Goal: Complete application form: Complete application form

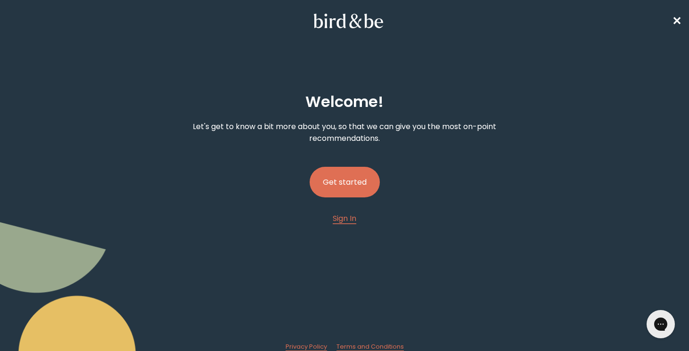
click at [344, 182] on button "Get started" at bounding box center [345, 182] width 70 height 31
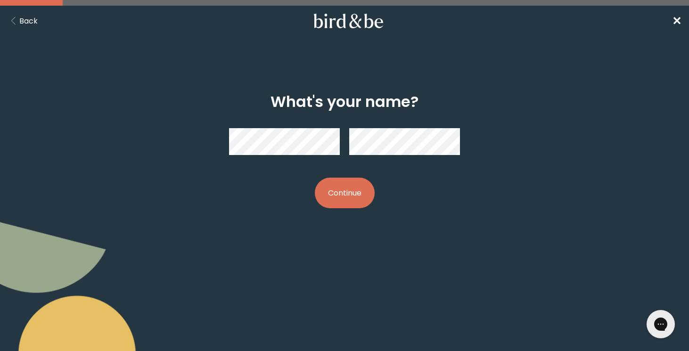
click at [326, 192] on button "Continue" at bounding box center [345, 193] width 60 height 31
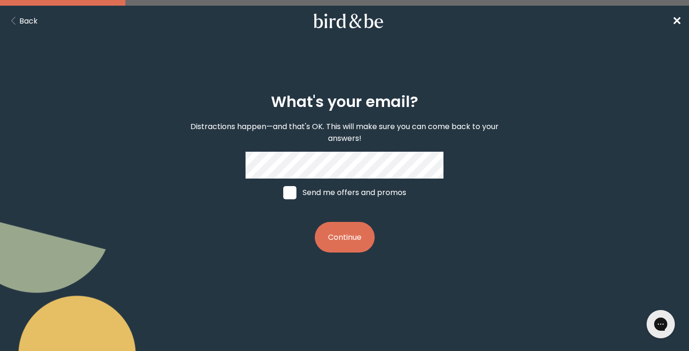
click at [372, 194] on label "Send me offers and promos" at bounding box center [344, 193] width 141 height 28
click at [283, 193] on input "Send me offers and promos" at bounding box center [283, 192] width 0 height 0
checkbox input "true"
click at [363, 227] on button "Continue" at bounding box center [345, 237] width 60 height 31
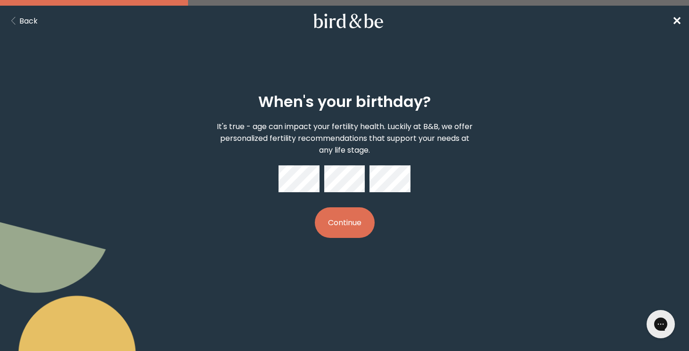
click at [358, 225] on button "Continue" at bounding box center [345, 222] width 60 height 31
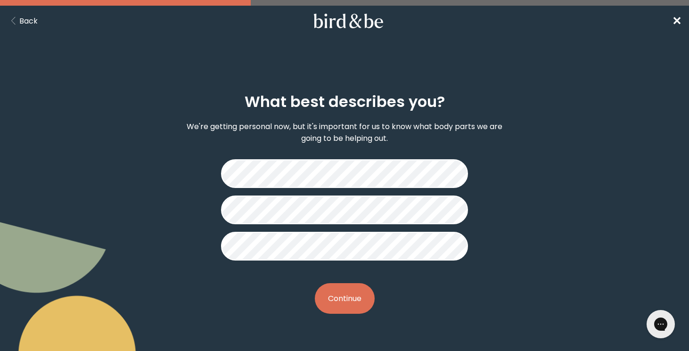
click at [355, 298] on button "Continue" at bounding box center [345, 298] width 60 height 31
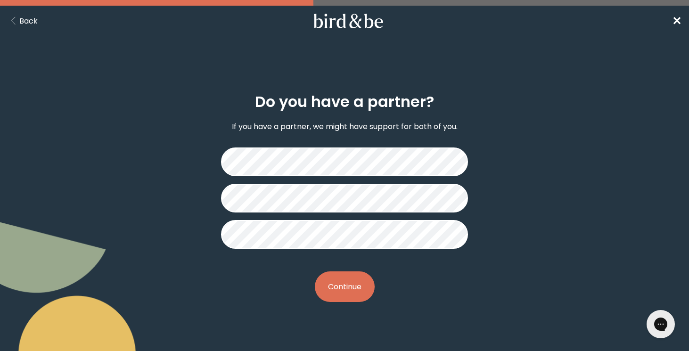
click at [349, 291] on button "Continue" at bounding box center [345, 287] width 60 height 31
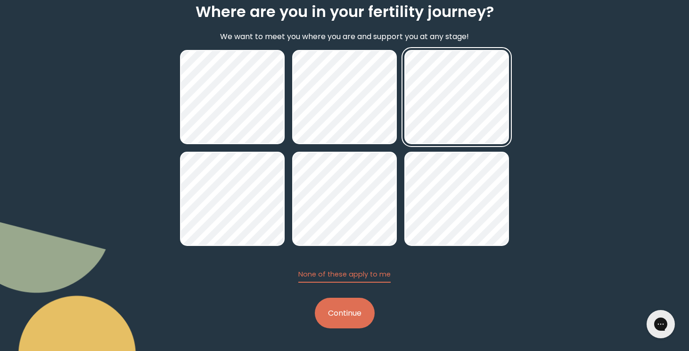
scroll to position [90, 0]
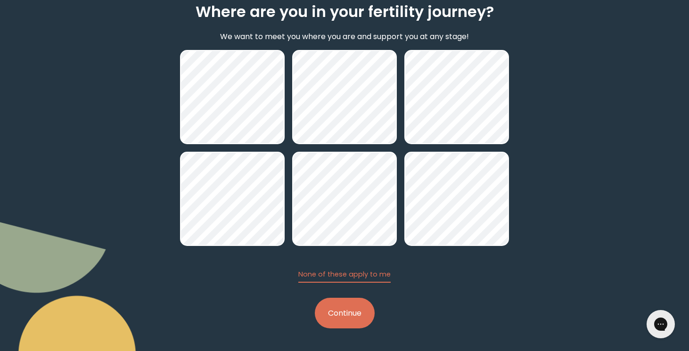
click at [353, 315] on button "Continue" at bounding box center [345, 313] width 60 height 31
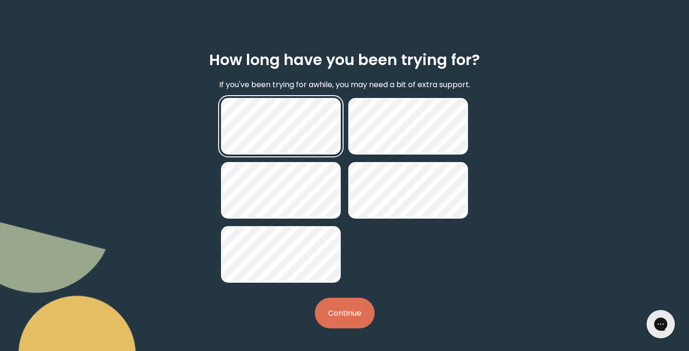
scroll to position [42, 0]
click at [348, 311] on button "Continue" at bounding box center [345, 313] width 60 height 31
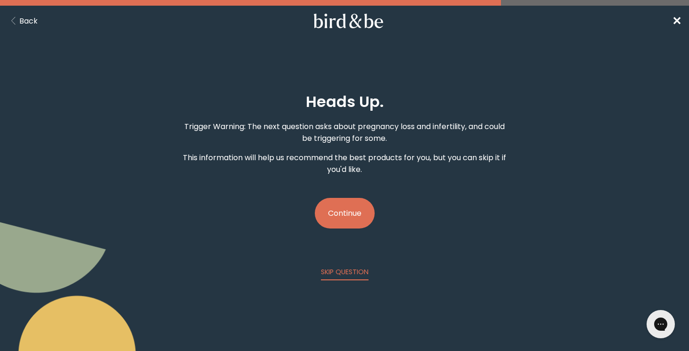
click at [358, 213] on button "Continue" at bounding box center [345, 213] width 60 height 31
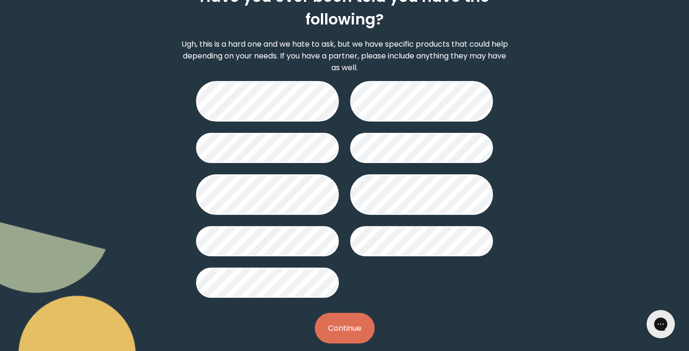
scroll to position [105, 0]
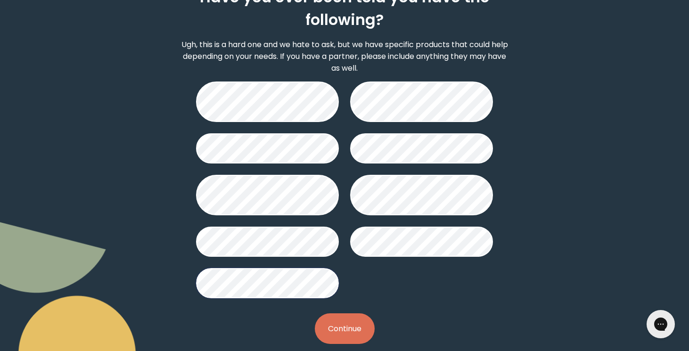
click at [360, 333] on button "Continue" at bounding box center [345, 329] width 60 height 31
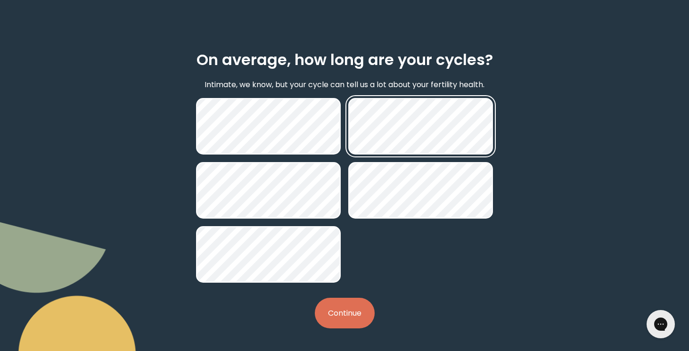
scroll to position [42, 0]
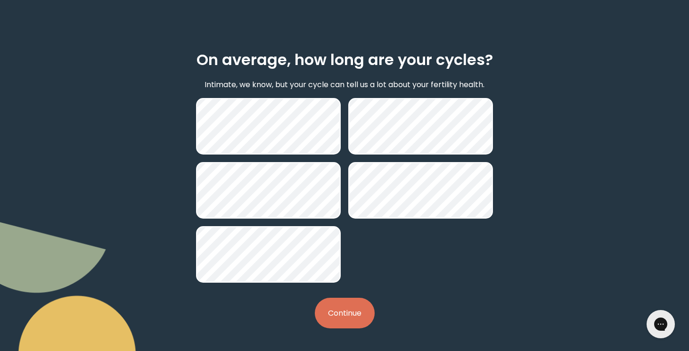
click at [353, 308] on button "Continue" at bounding box center [345, 313] width 60 height 31
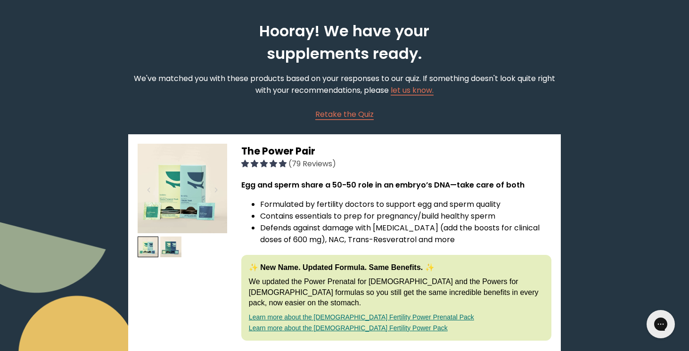
scroll to position [37, 0]
click at [169, 246] on img at bounding box center [170, 246] width 21 height 21
click at [169, 250] on img at bounding box center [170, 246] width 21 height 21
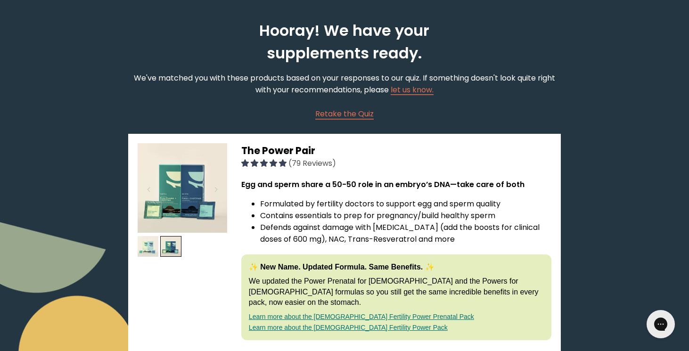
click at [141, 248] on img at bounding box center [148, 246] width 21 height 21
click at [150, 245] on img at bounding box center [148, 246] width 21 height 21
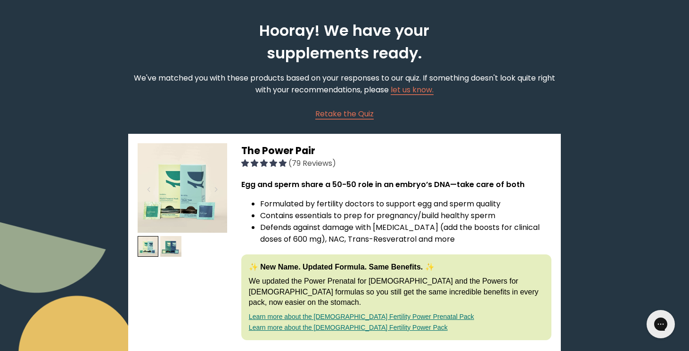
click at [188, 181] on img at bounding box center [183, 188] width 90 height 90
click at [314, 162] on span "(79 Reviews)" at bounding box center [313, 163] width 48 height 11
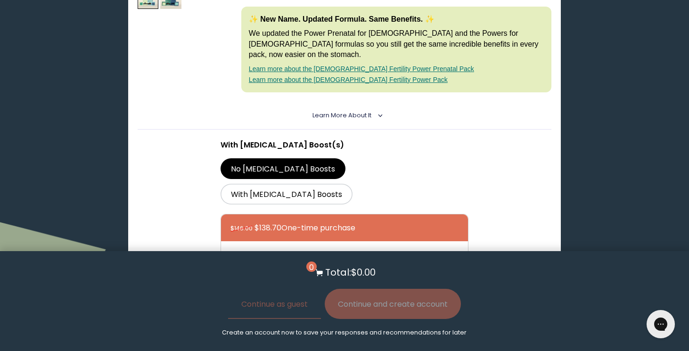
scroll to position [310, 0]
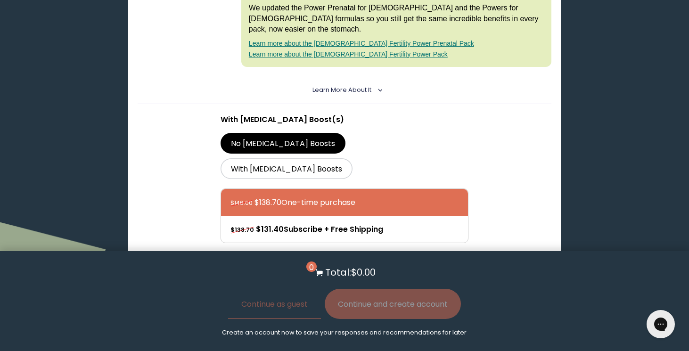
click at [377, 76] on details "Learn More About it < What makes it special 30 daily packs to simplify your rou…" at bounding box center [345, 90] width 414 height 28
click at [380, 88] on icon "<" at bounding box center [378, 90] width 8 height 5
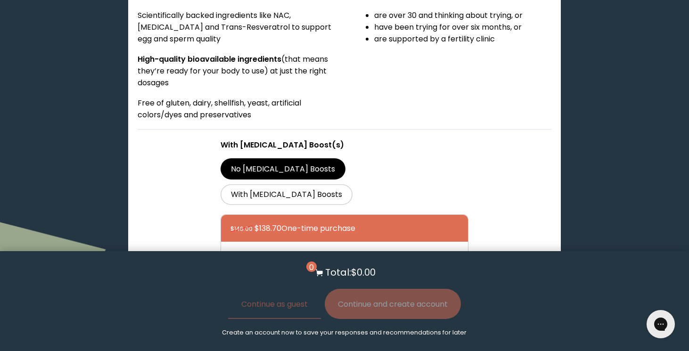
scroll to position [479, 0]
